Goal: Transaction & Acquisition: Purchase product/service

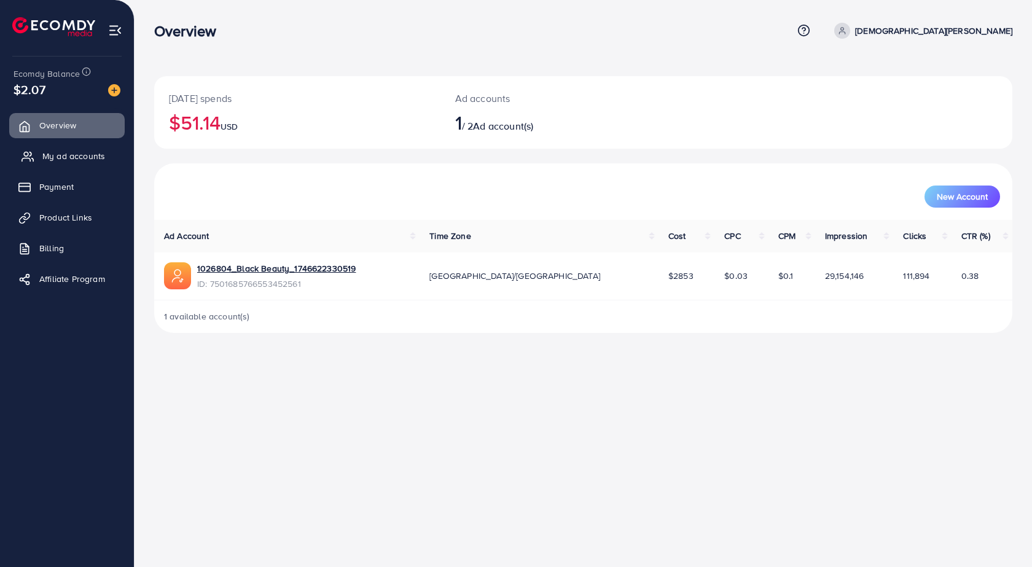
click at [96, 162] on span "My ad accounts" at bounding box center [73, 156] width 63 height 12
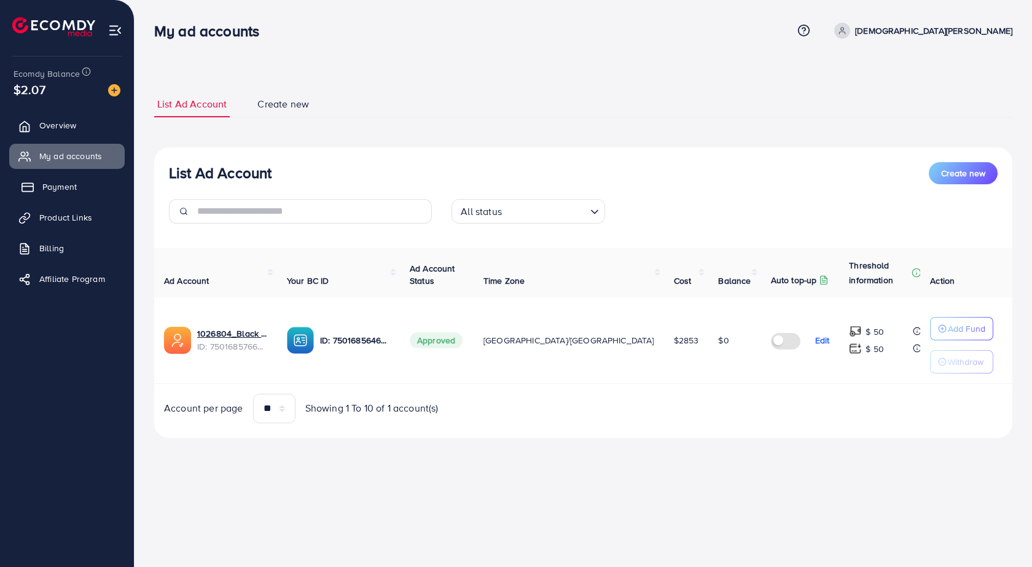
click at [64, 191] on span "Payment" at bounding box center [59, 187] width 34 height 12
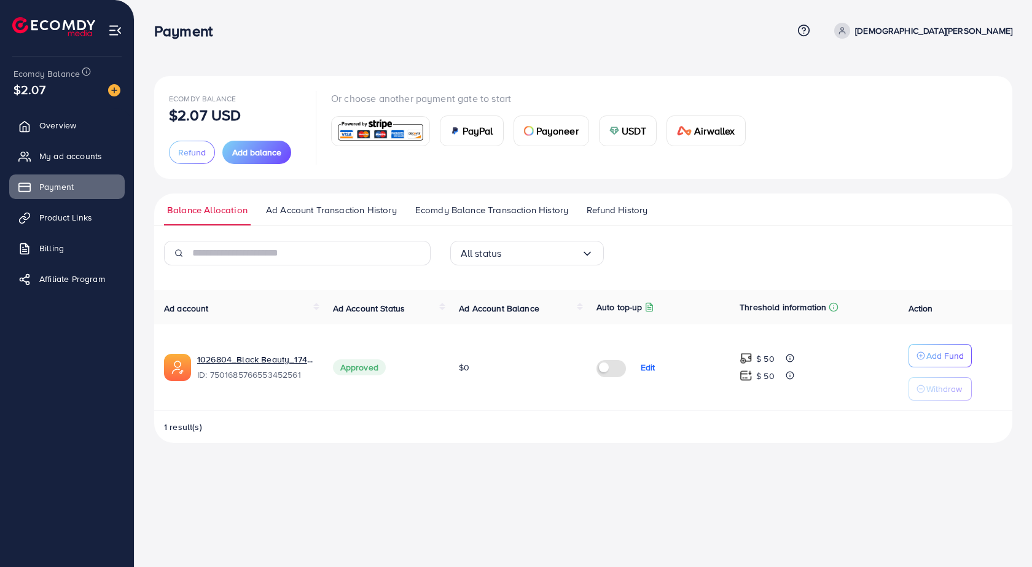
click at [628, 128] on span "USDT" at bounding box center [633, 130] width 25 height 15
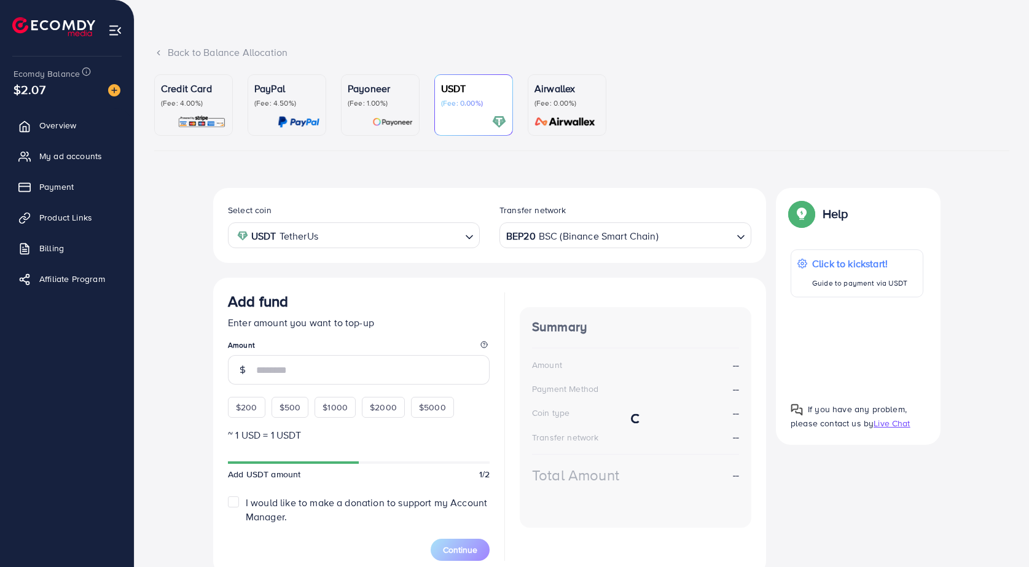
scroll to position [98, 0]
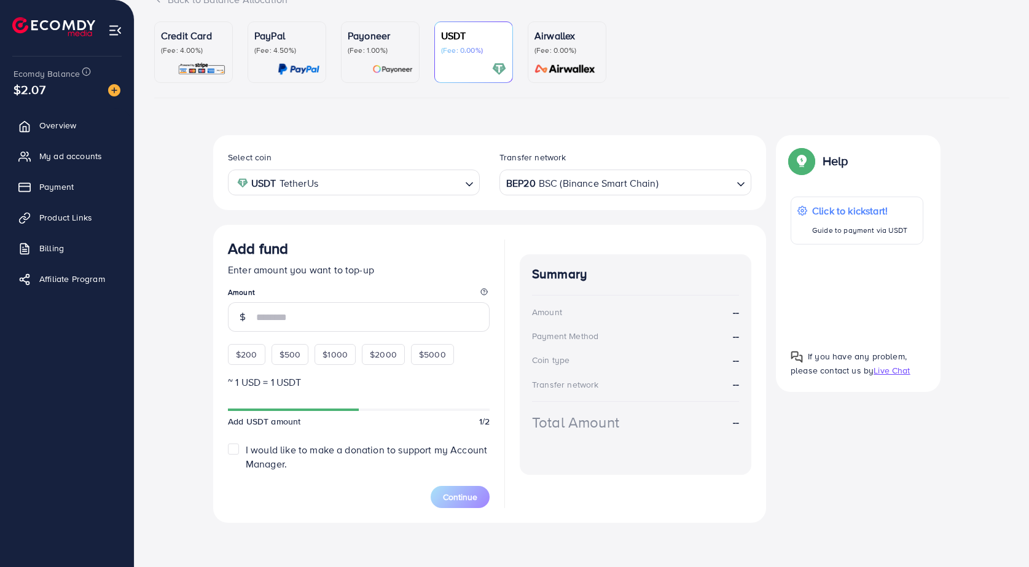
click at [429, 314] on input "number" at bounding box center [372, 316] width 233 height 29
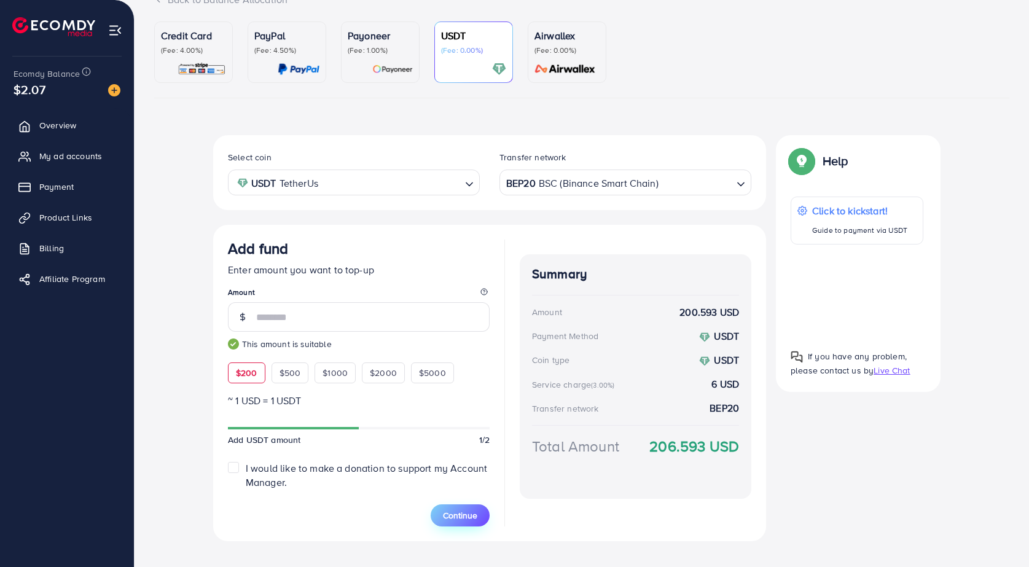
type input "***"
click at [442, 513] on button "Continue" at bounding box center [459, 515] width 59 height 22
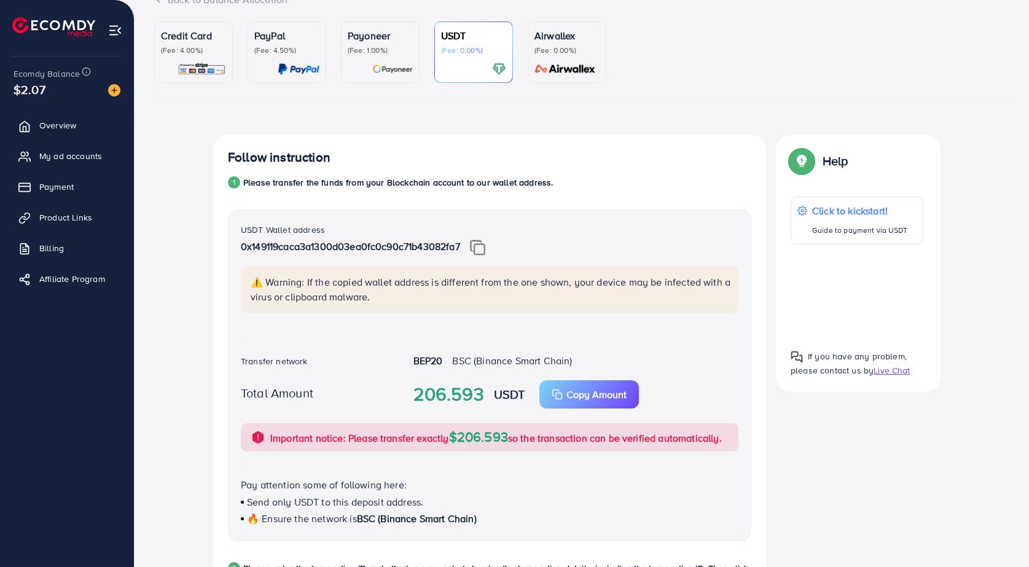
scroll to position [160, 0]
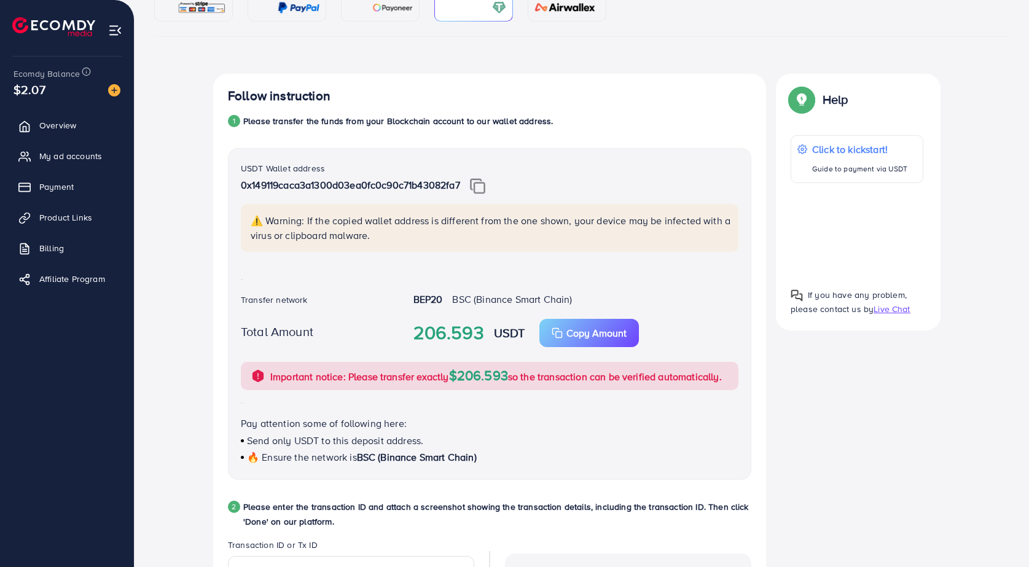
click at [485, 188] on img at bounding box center [477, 186] width 15 height 16
click at [482, 185] on img at bounding box center [477, 186] width 15 height 16
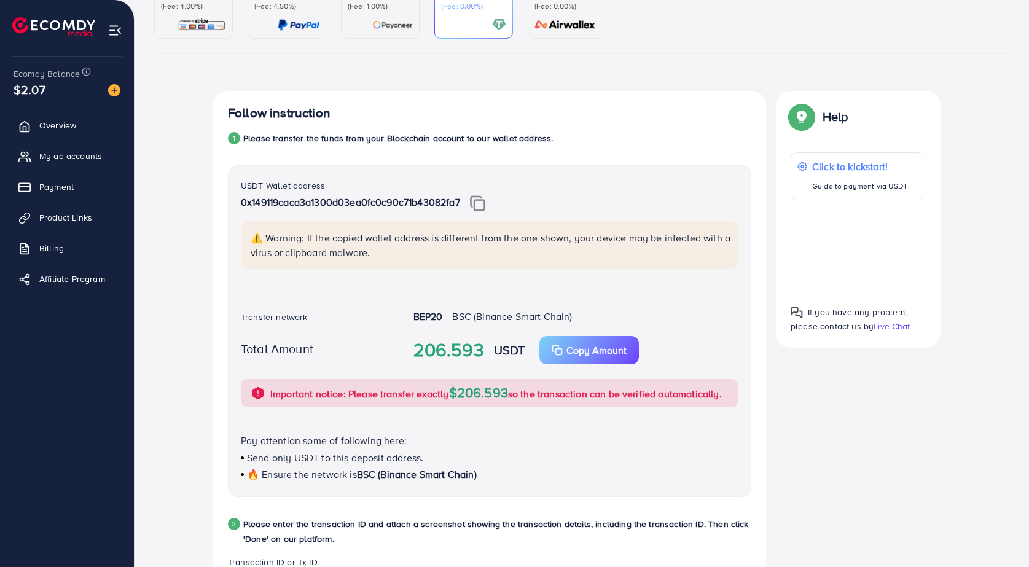
scroll to position [204, 0]
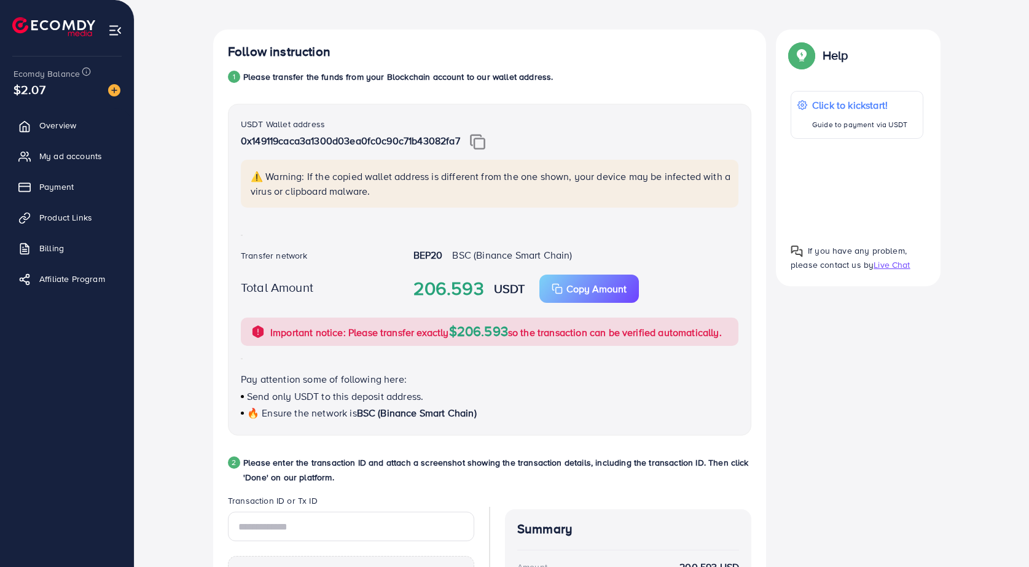
click at [476, 141] on img at bounding box center [477, 142] width 15 height 16
click at [350, 227] on div "USDT Wallet address 0x149119caca3a1300d03ea0fc0c90c71b43082fa7 ⚠️ Warning: If t…" at bounding box center [489, 270] width 523 height 332
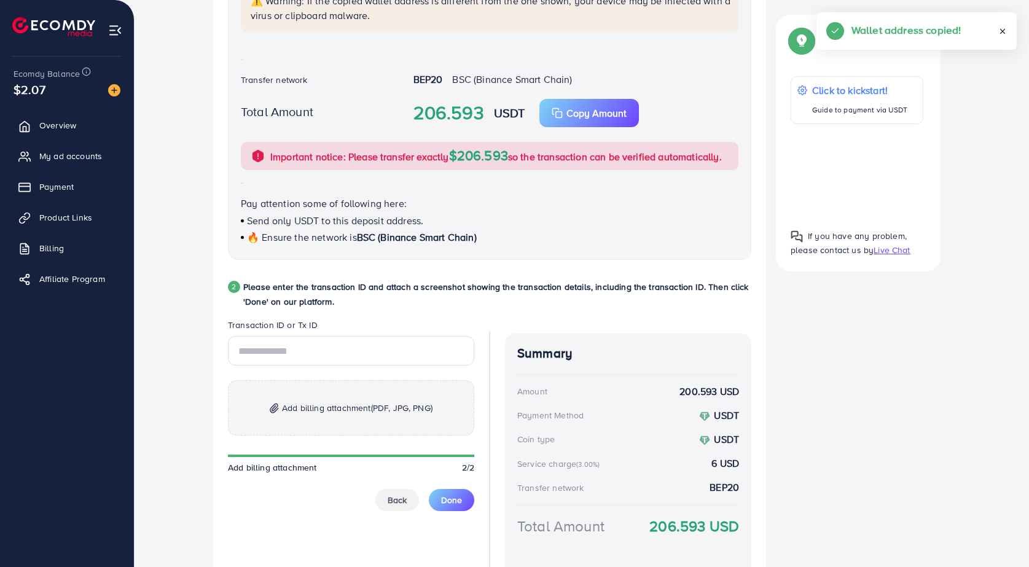
scroll to position [450, 0]
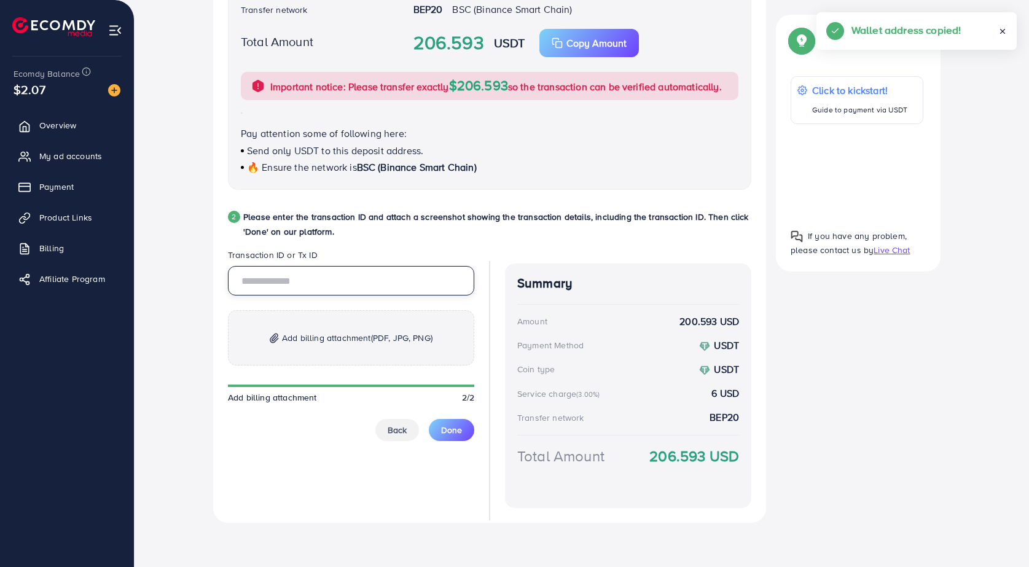
click at [361, 277] on input "text" at bounding box center [351, 280] width 246 height 29
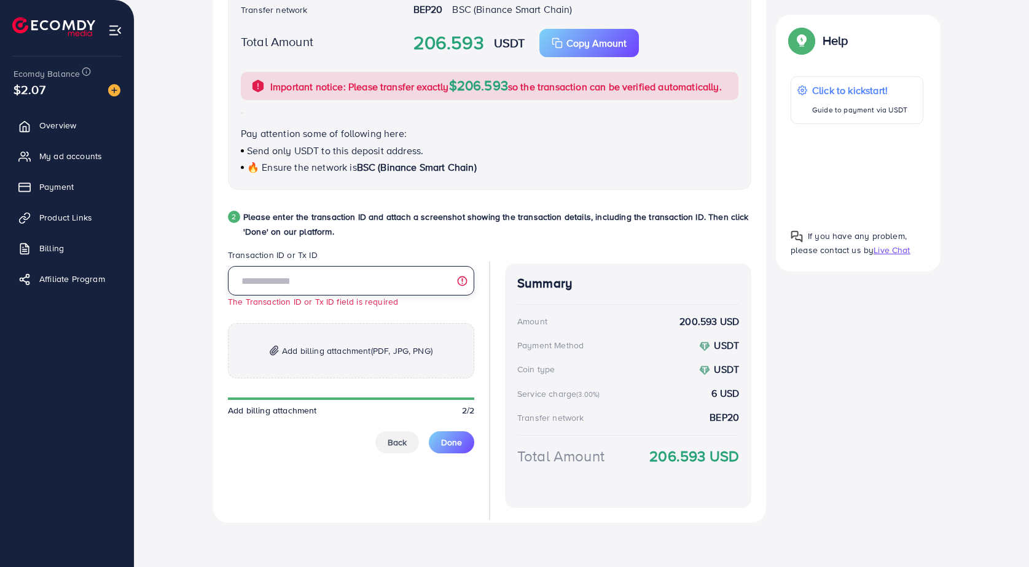
click at [400, 276] on input "text" at bounding box center [351, 280] width 246 height 29
paste input "**********"
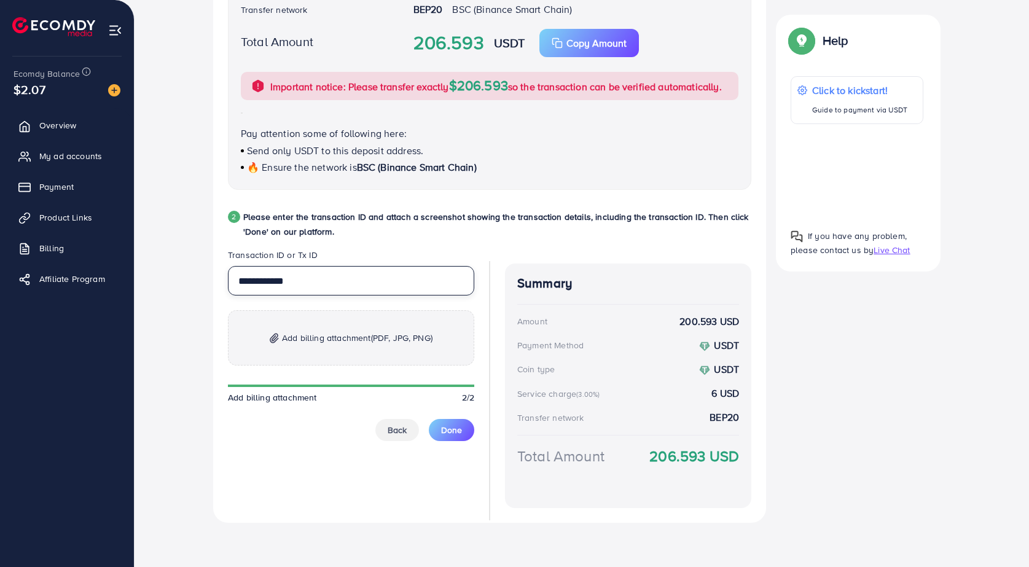
type input "**********"
click at [320, 347] on p "Add billing attachment (PDF, JPG, PNG)" at bounding box center [351, 337] width 246 height 55
click at [337, 338] on span "Add billing attachment (PDF, JPG, PNG)" at bounding box center [357, 337] width 150 height 15
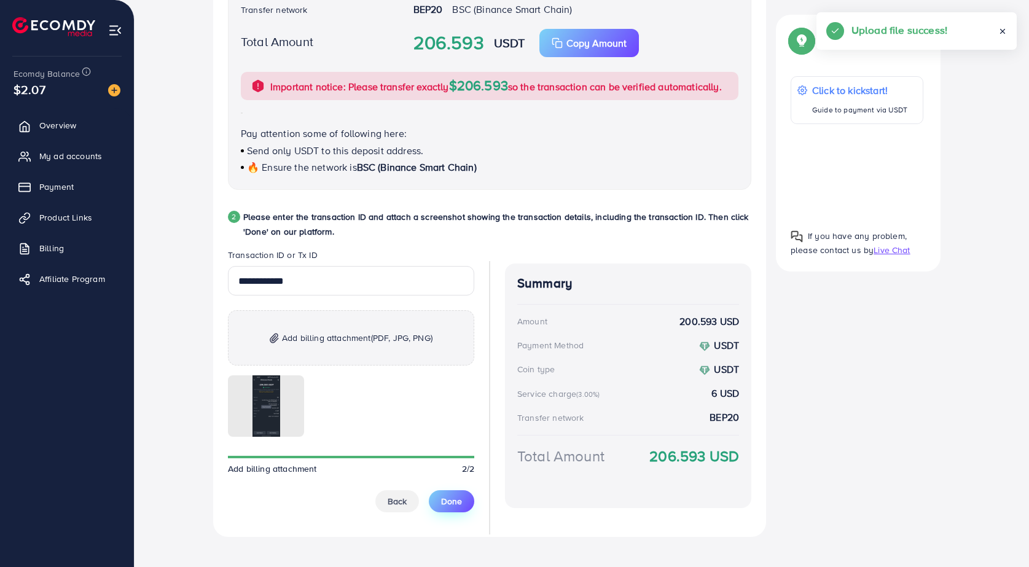
click at [458, 501] on span "Done" at bounding box center [451, 501] width 21 height 12
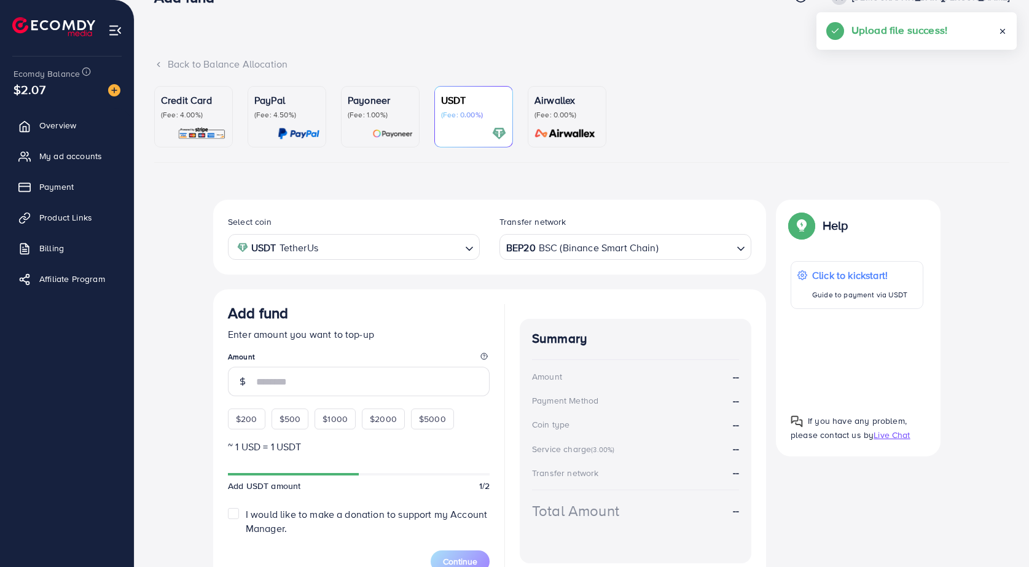
scroll to position [0, 0]
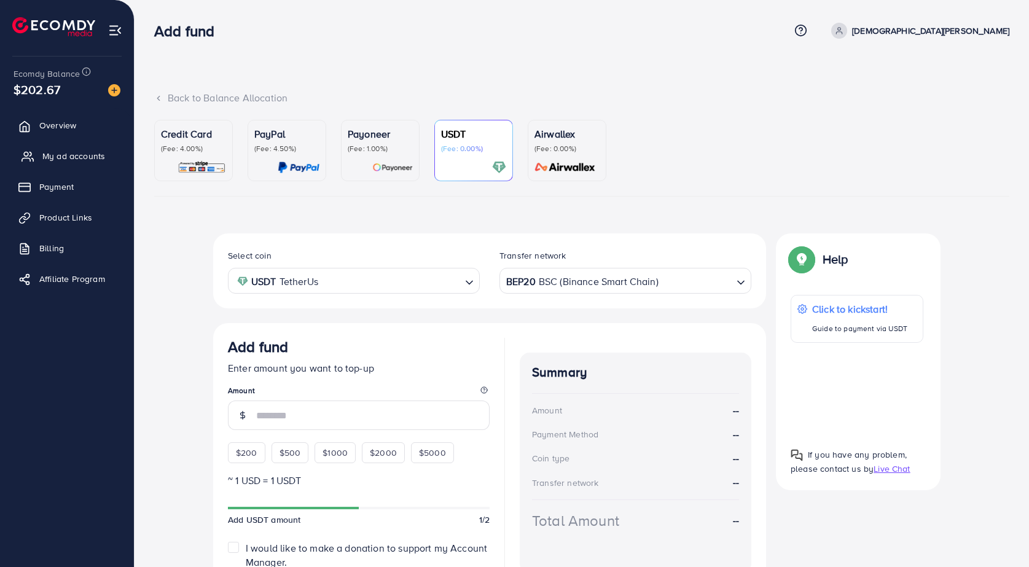
click at [77, 157] on span "My ad accounts" at bounding box center [73, 156] width 63 height 12
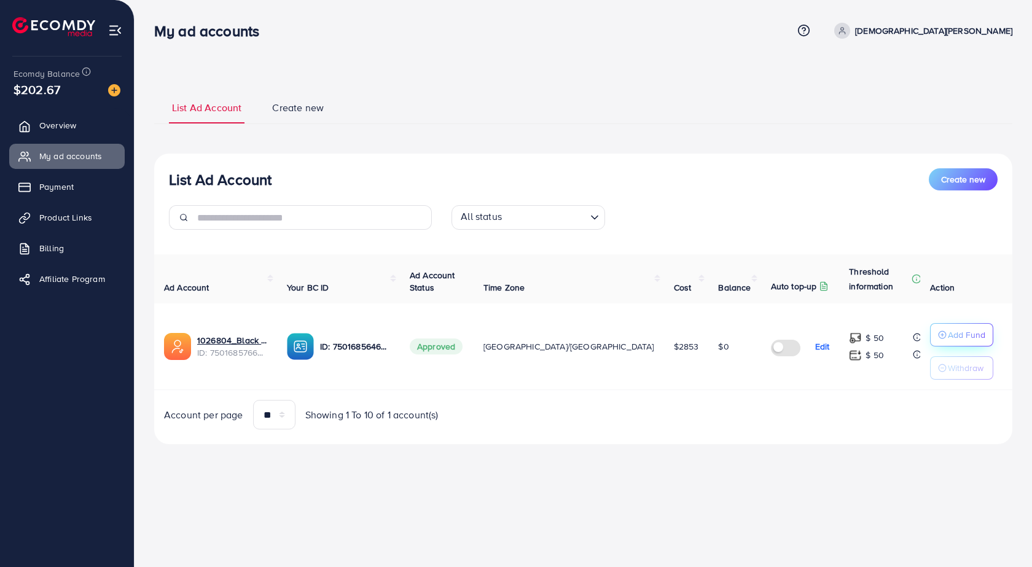
click at [938, 330] on div "Add Fund" at bounding box center [961, 334] width 47 height 15
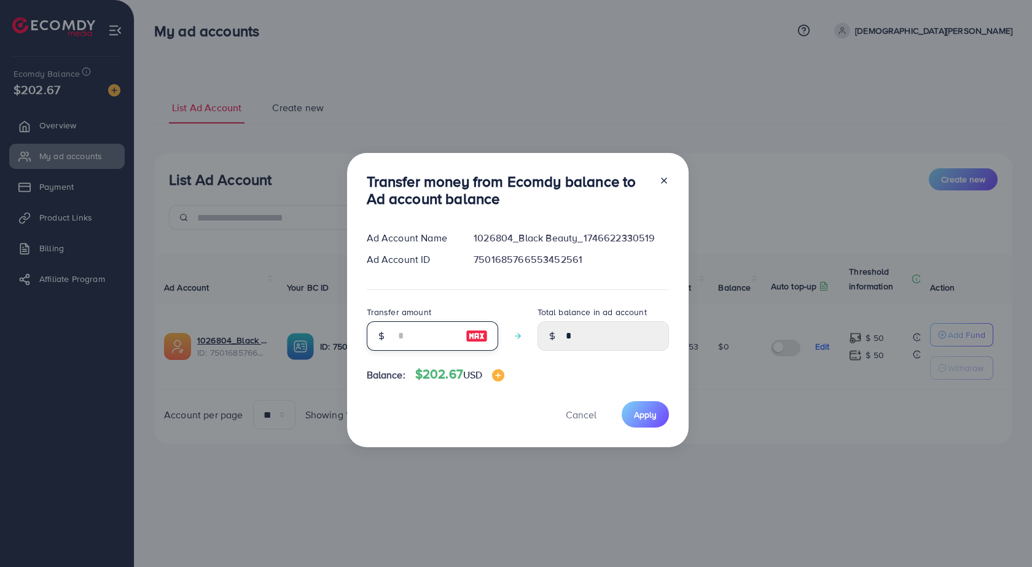
click at [420, 335] on input "number" at bounding box center [425, 335] width 61 height 29
type input "*"
type input "****"
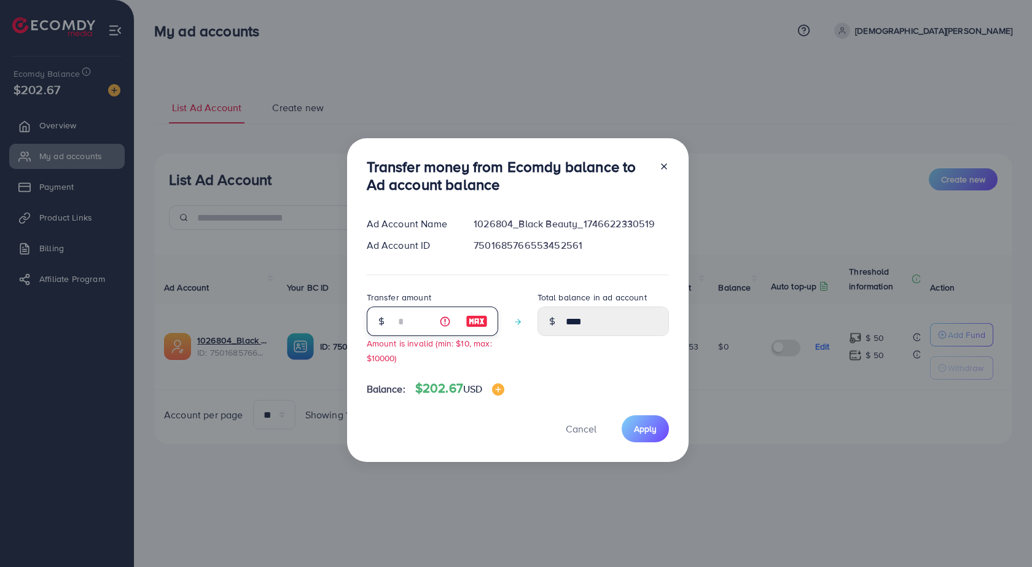
type input "**"
type input "*****"
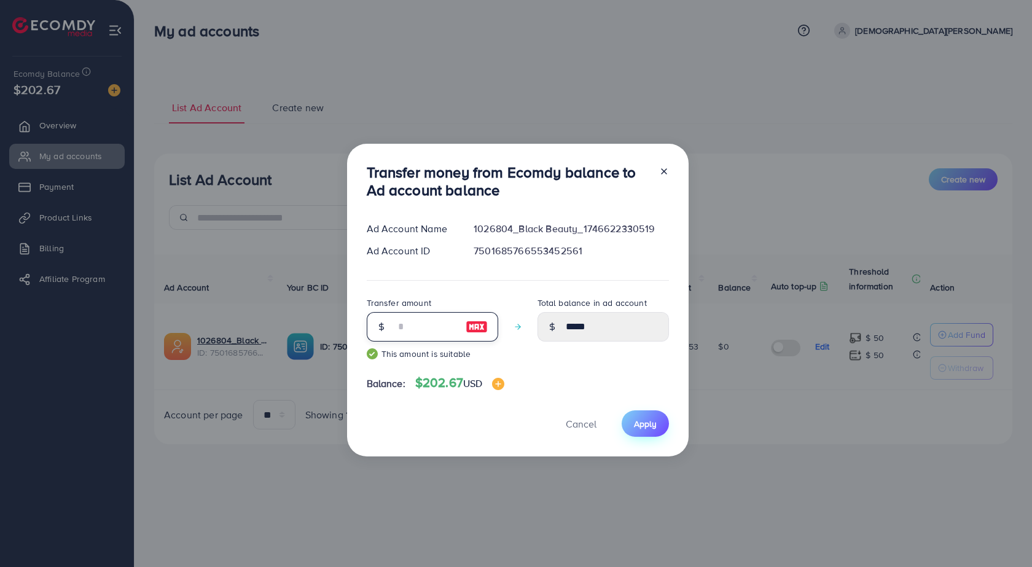
type input "**"
click at [640, 428] on span "Apply" at bounding box center [645, 424] width 23 height 12
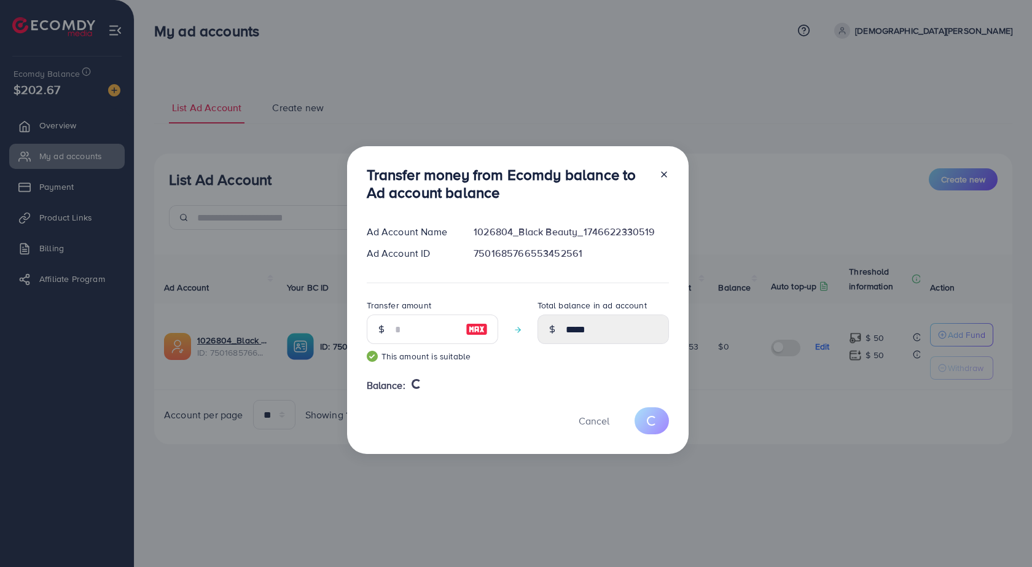
type input "*"
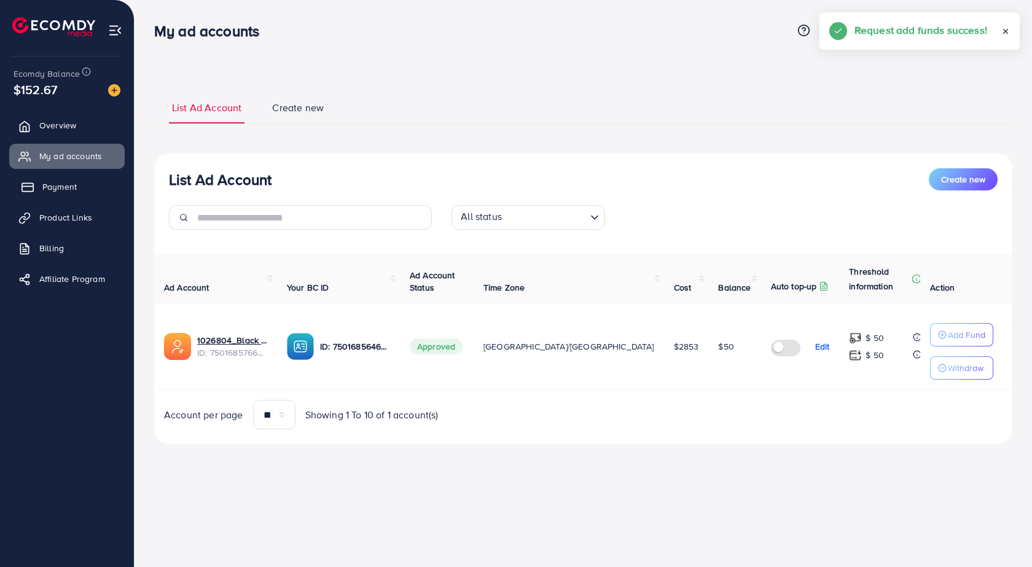
click at [67, 184] on span "Payment" at bounding box center [59, 187] width 34 height 12
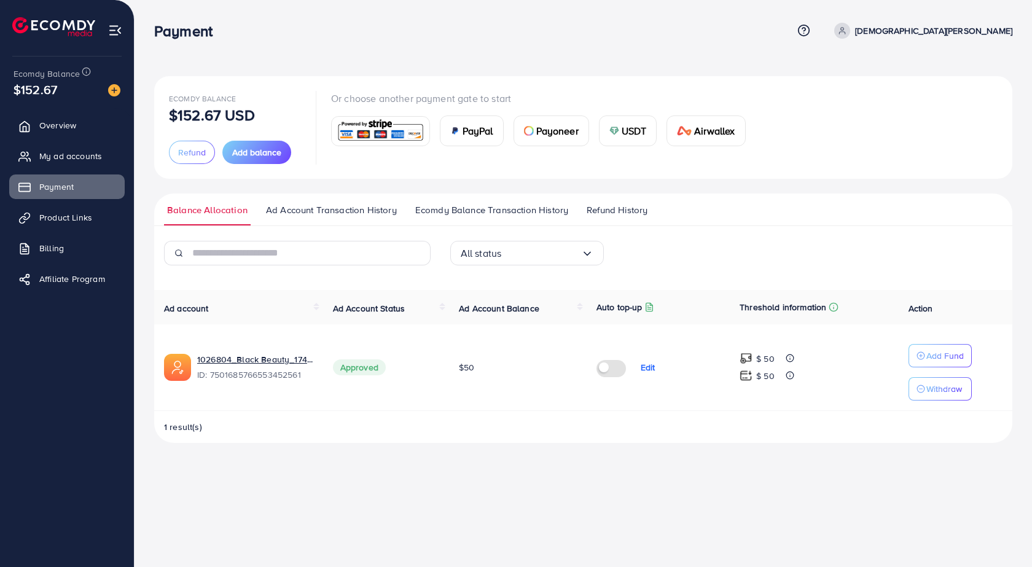
click at [503, 213] on span "Ecomdy Balance Transaction History" at bounding box center [491, 210] width 153 height 14
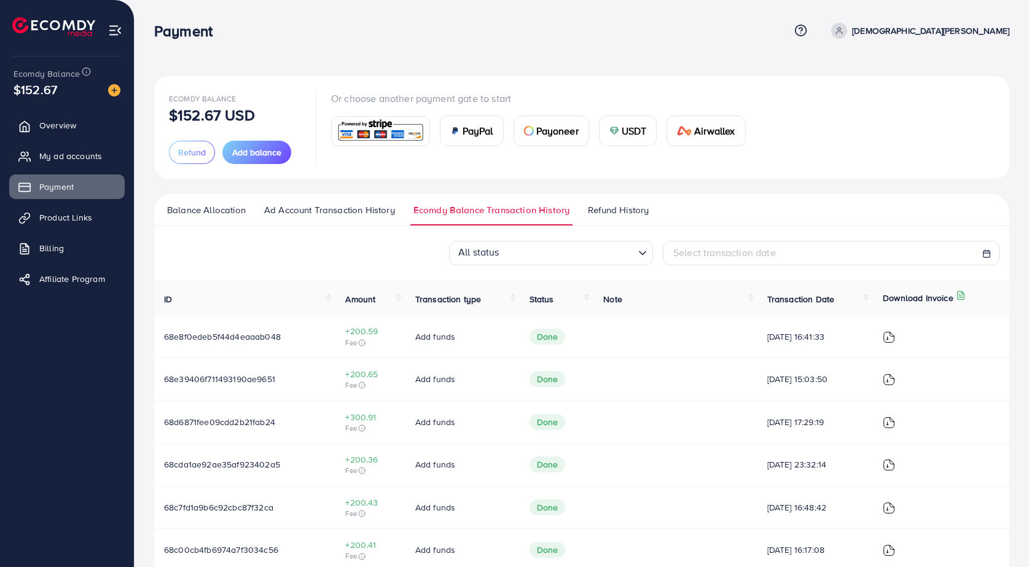
click at [895, 335] on img at bounding box center [888, 337] width 12 height 12
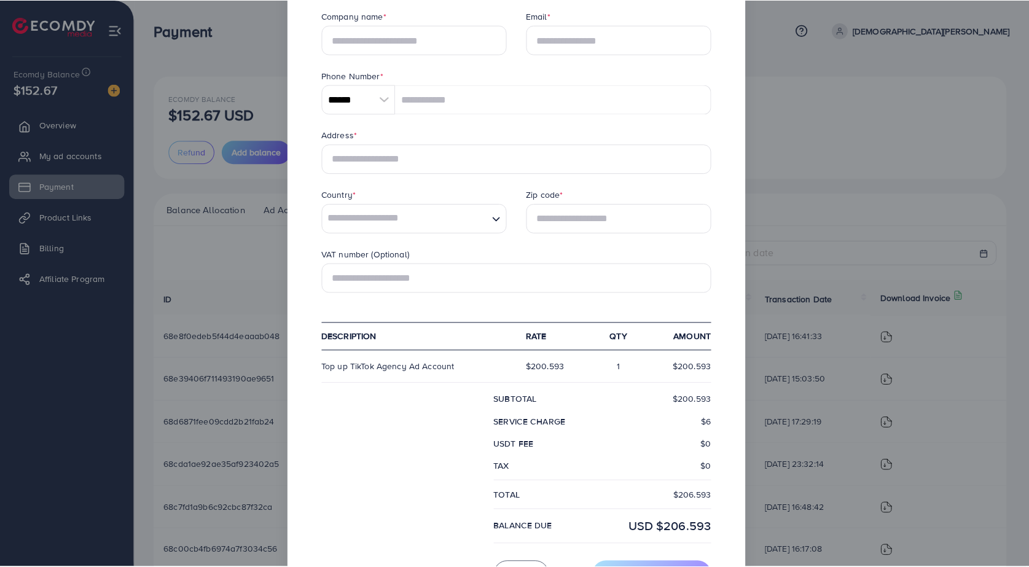
scroll to position [278, 0]
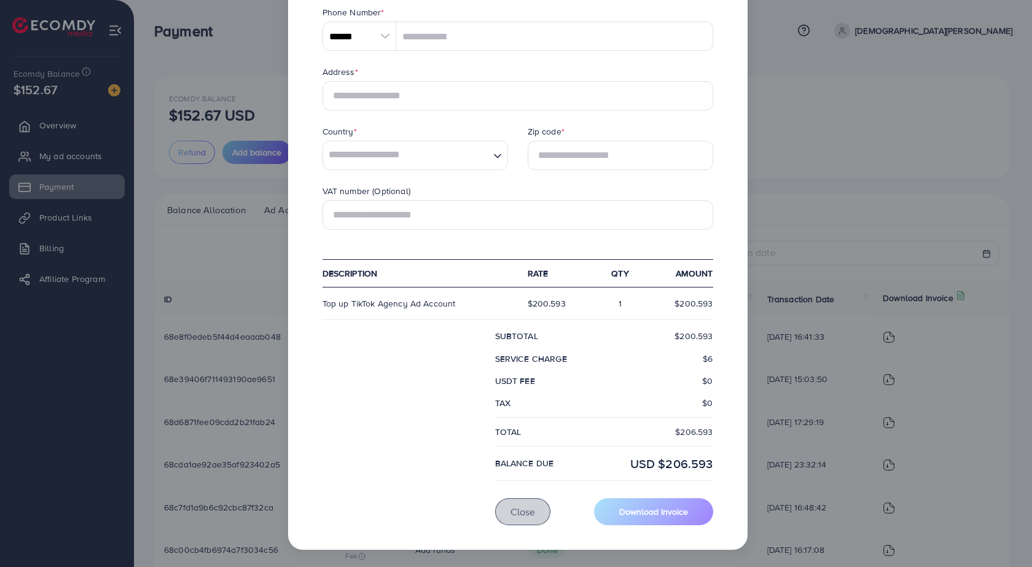
drag, startPoint x: 527, startPoint y: 511, endPoint x: 512, endPoint y: 478, distance: 36.5
click at [527, 511] on span "Close" at bounding box center [522, 512] width 25 height 14
